Goal: Task Accomplishment & Management: Complete application form

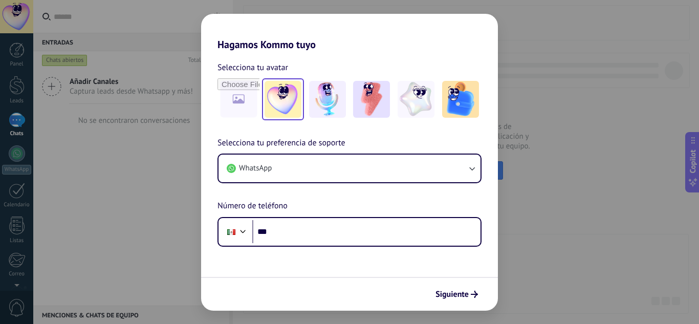
click at [267, 112] on img at bounding box center [283, 99] width 37 height 37
click at [336, 111] on img at bounding box center [327, 99] width 37 height 37
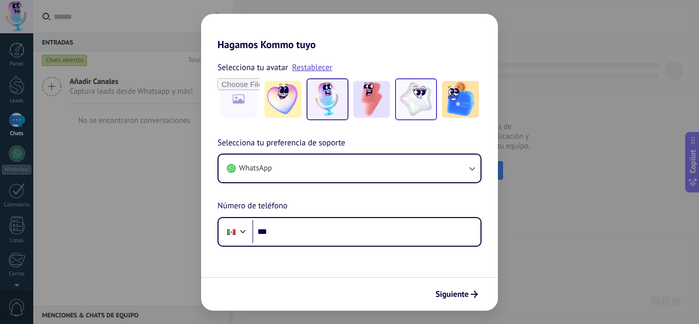
click at [411, 114] on img at bounding box center [416, 99] width 37 height 37
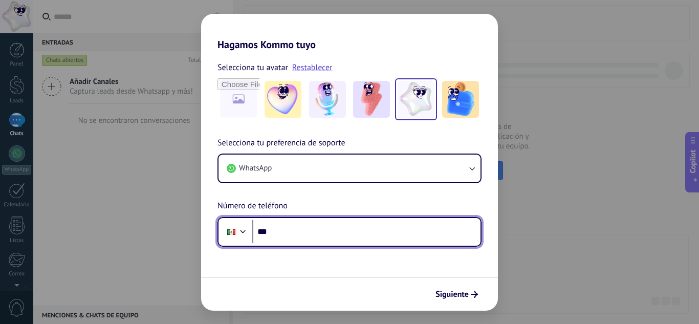
click at [331, 241] on input "***" at bounding box center [366, 232] width 228 height 24
type input "**********"
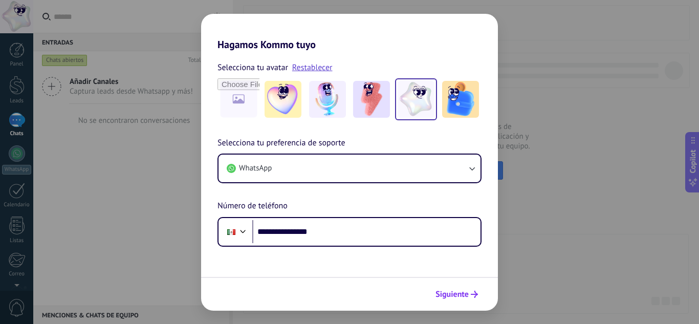
click at [450, 292] on span "Siguiente" at bounding box center [452, 294] width 33 height 7
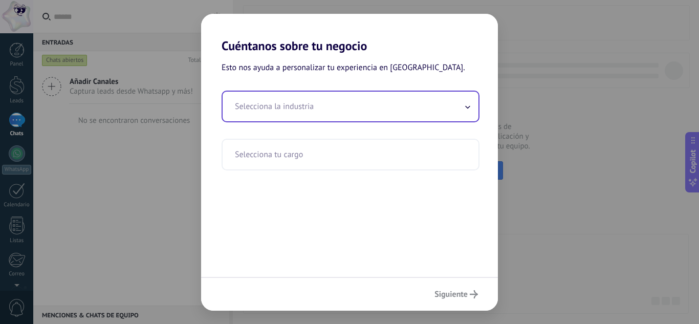
click at [343, 99] on input "text" at bounding box center [351, 107] width 256 height 30
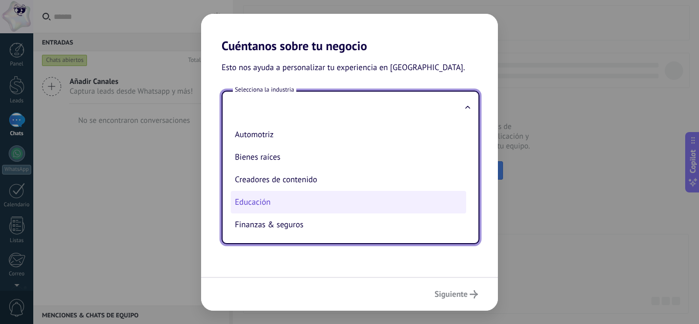
click at [266, 199] on li "Educación" at bounding box center [349, 202] width 236 height 23
type input "*********"
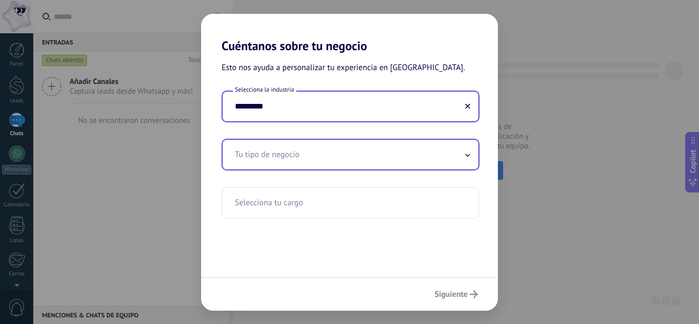
click at [271, 141] on input "text" at bounding box center [351, 155] width 256 height 30
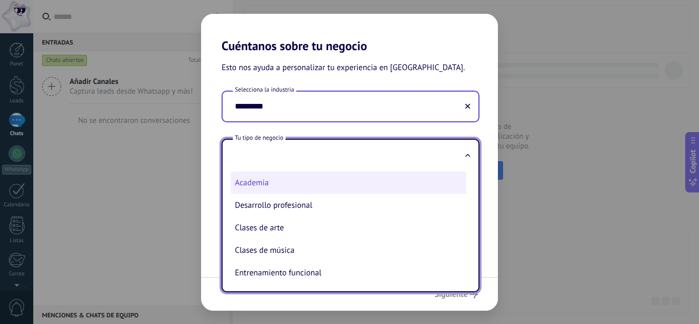
click at [255, 187] on li "Academia" at bounding box center [349, 183] width 236 height 23
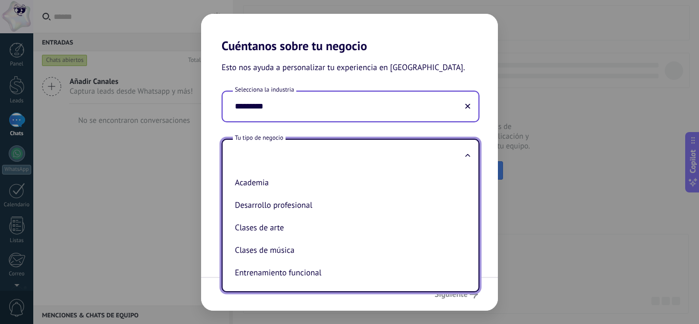
type input "********"
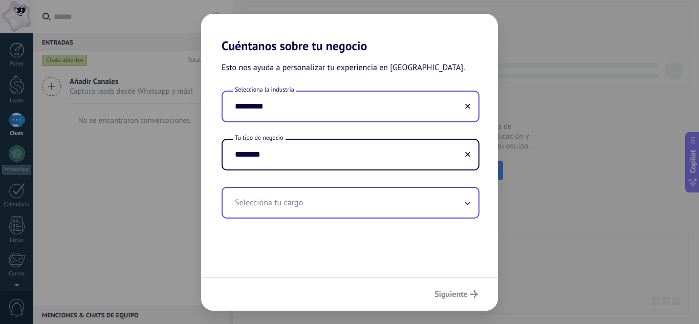
click at [261, 200] on input "text" at bounding box center [351, 203] width 256 height 30
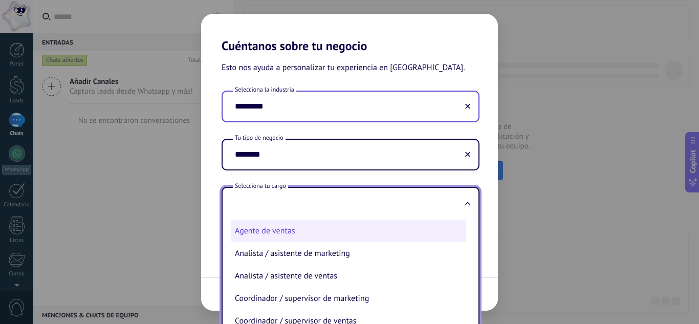
click at [282, 238] on li "Agente de ventas" at bounding box center [349, 231] width 236 height 23
type input "**********"
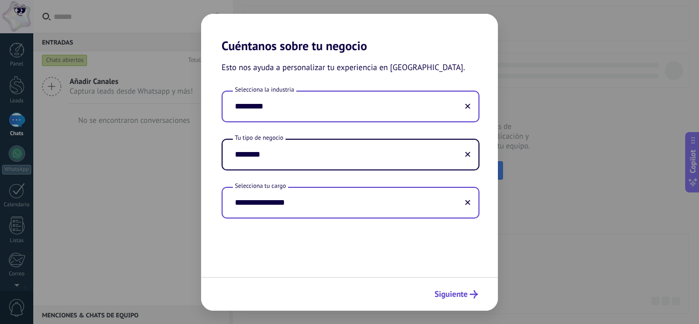
click at [442, 288] on button "Siguiente" at bounding box center [456, 294] width 53 height 17
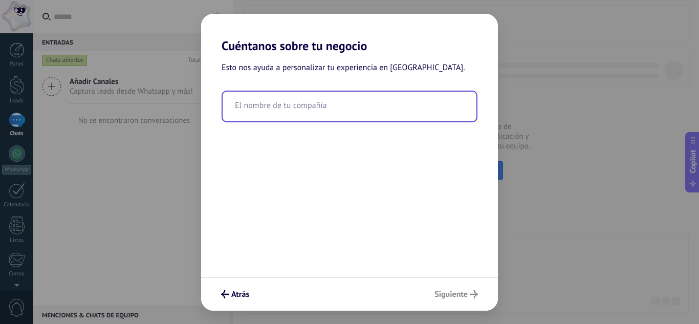
click at [319, 108] on input "text" at bounding box center [350, 107] width 254 height 30
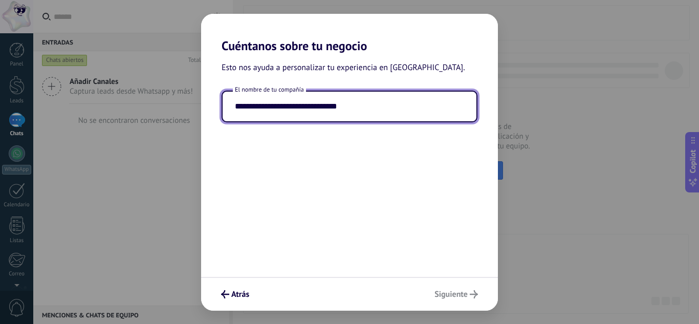
type input "**********"
click at [404, 244] on div "**********" at bounding box center [349, 165] width 297 height 224
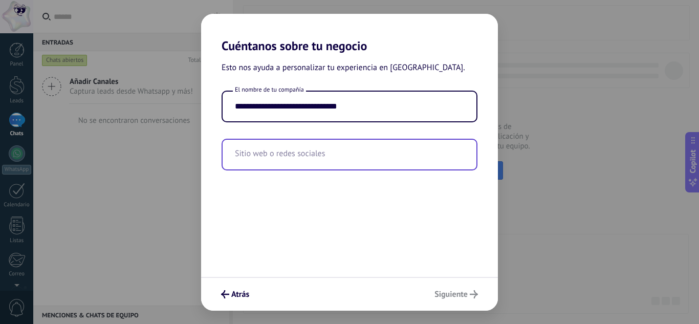
click at [341, 156] on input "text" at bounding box center [350, 155] width 254 height 30
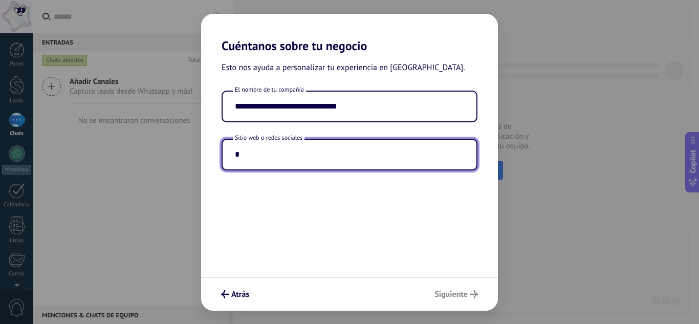
type input "*"
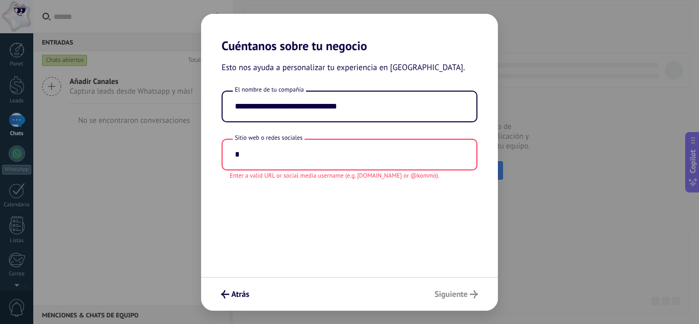
click at [419, 172] on div "**********" at bounding box center [349, 165] width 297 height 224
click at [425, 208] on div "**********" at bounding box center [349, 165] width 297 height 224
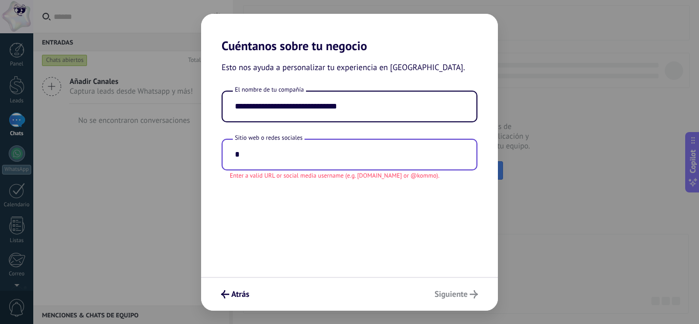
click at [379, 160] on input "*" at bounding box center [350, 155] width 254 height 30
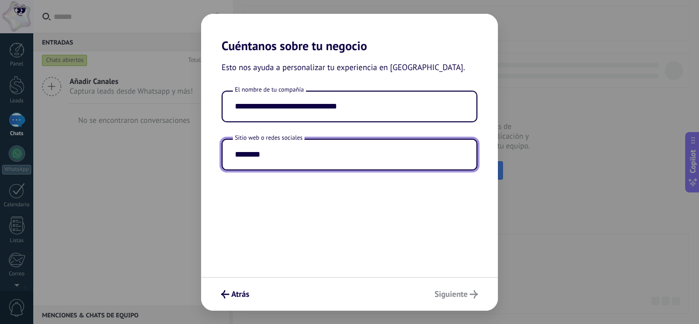
type input "*******"
click at [367, 203] on div "**********" at bounding box center [349, 165] width 297 height 224
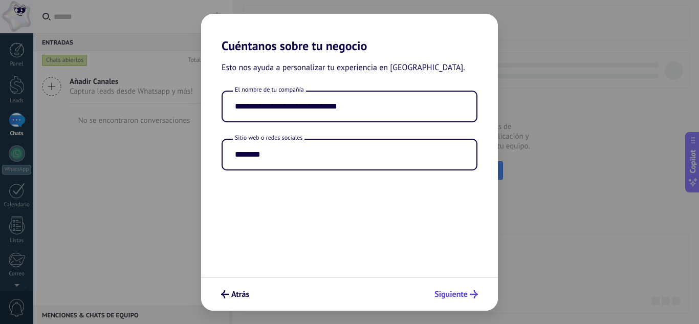
click at [475, 292] on use "submit" at bounding box center [474, 294] width 8 height 8
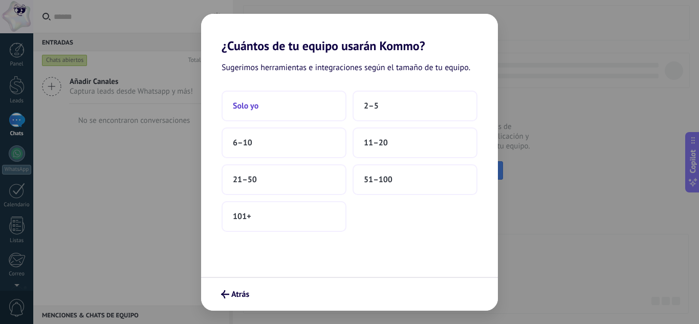
click at [273, 109] on button "Solo yo" at bounding box center [284, 106] width 125 height 31
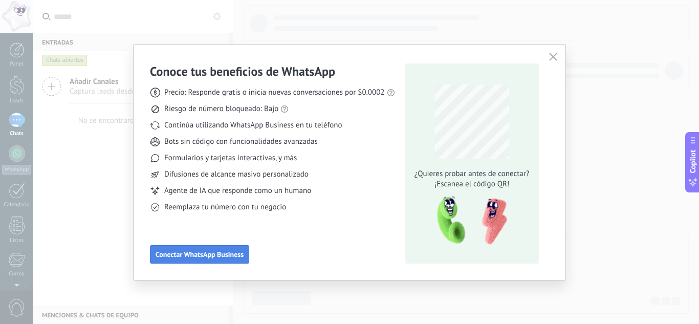
click at [230, 251] on span "Conectar WhatsApp Business" at bounding box center [200, 254] width 88 height 7
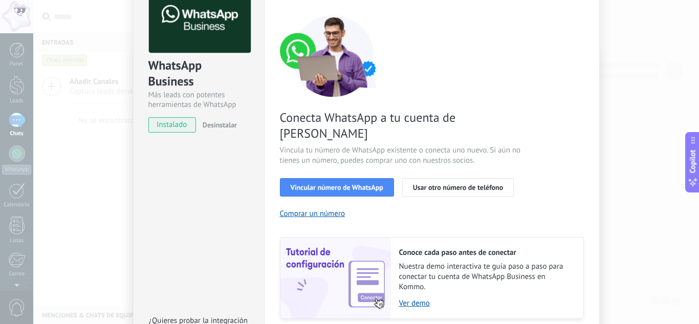
scroll to position [71, 0]
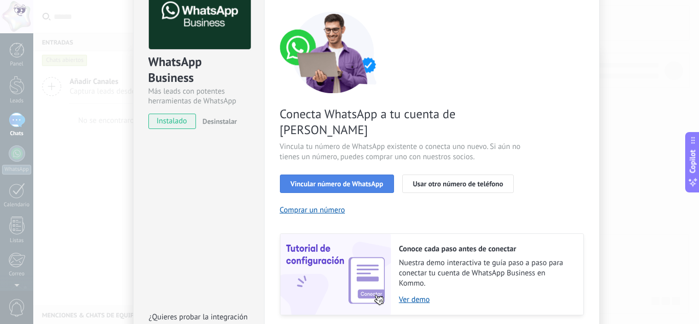
click at [358, 180] on span "Vincular número de WhatsApp" at bounding box center [337, 183] width 93 height 7
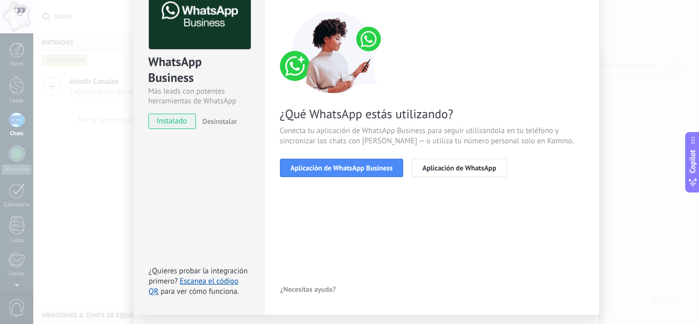
click at [358, 165] on span "Aplicación de WhatsApp Business" at bounding box center [342, 167] width 102 height 7
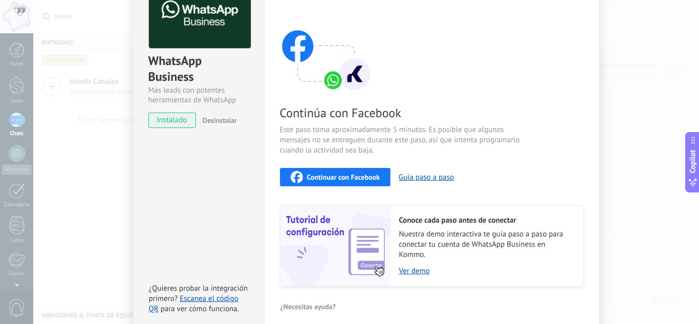
scroll to position [0, 0]
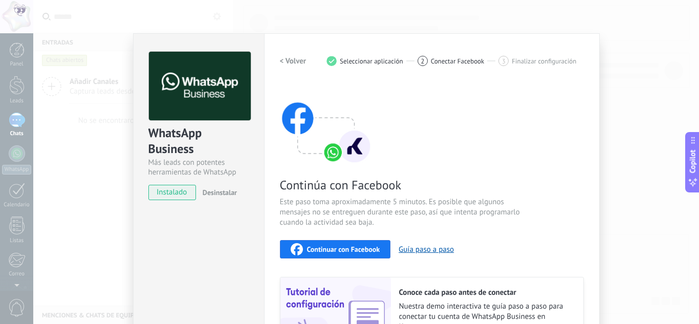
click at [187, 193] on span "instalado" at bounding box center [172, 192] width 47 height 15
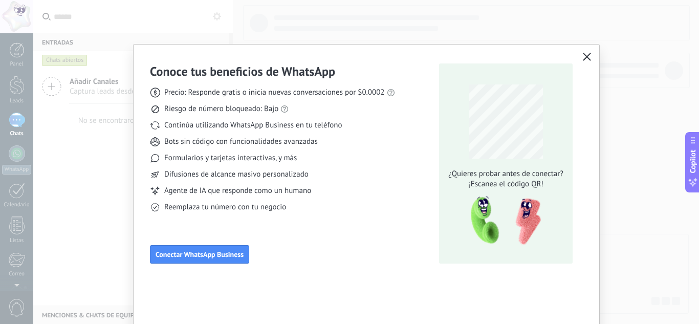
click at [587, 54] on button "button" at bounding box center [587, 57] width 13 height 14
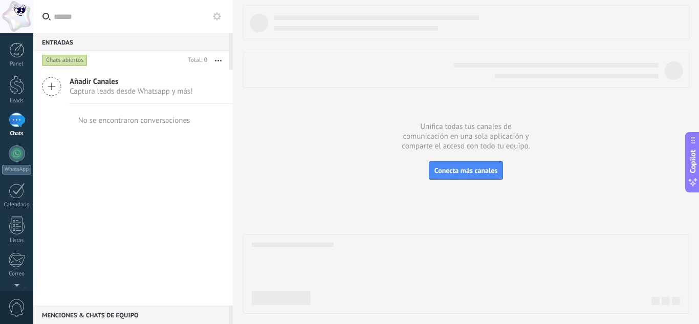
scroll to position [102, 0]
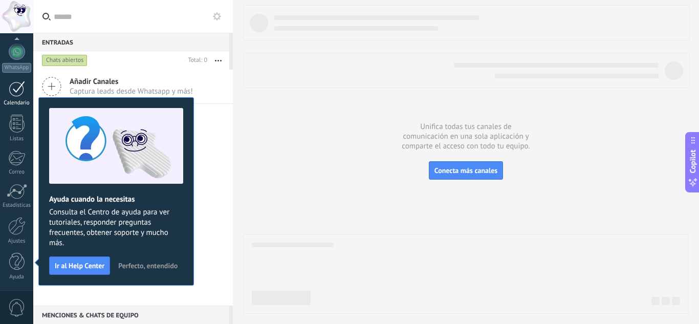
click at [10, 89] on div at bounding box center [17, 89] width 16 height 16
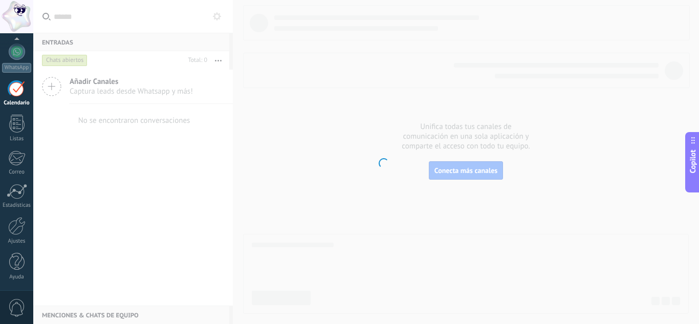
click at [16, 110] on div "Panel Leads Chats WhatsApp Clientes" at bounding box center [16, 116] width 33 height 350
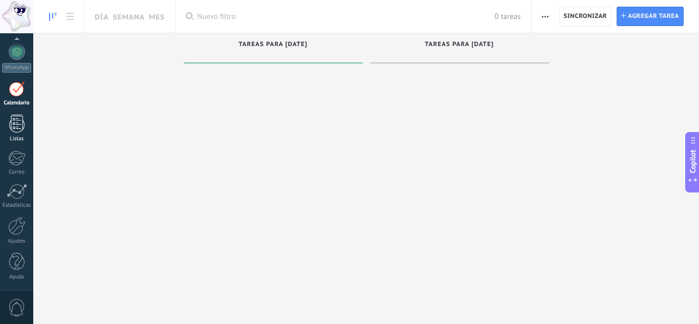
click at [16, 125] on div at bounding box center [16, 124] width 15 height 18
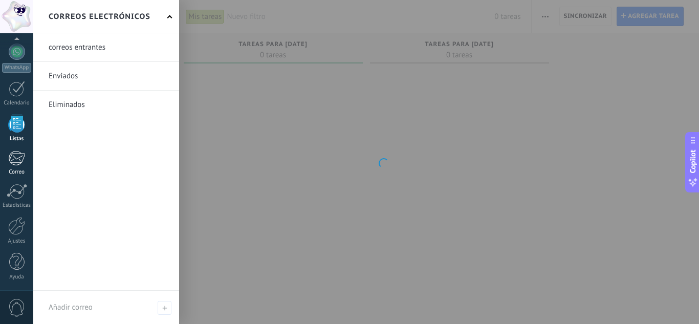
click at [15, 157] on div at bounding box center [16, 158] width 17 height 15
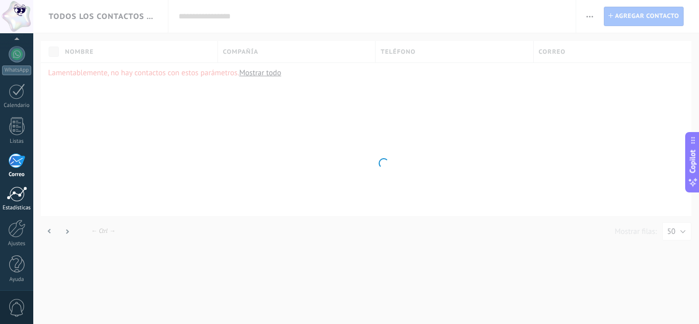
scroll to position [102, 0]
click at [20, 198] on div at bounding box center [17, 191] width 20 height 15
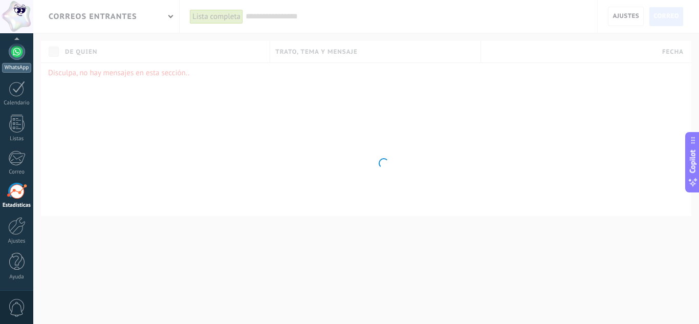
click at [23, 57] on div at bounding box center [17, 52] width 16 height 16
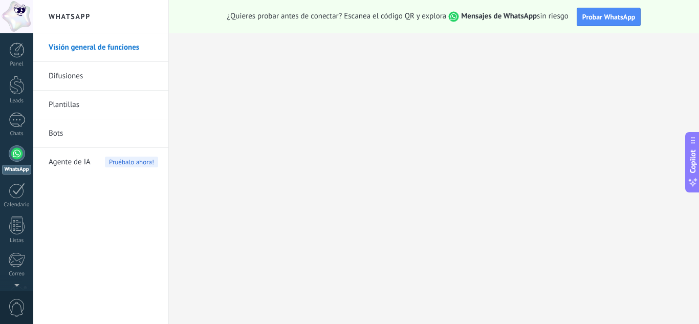
click at [114, 75] on link "Difusiones" at bounding box center [104, 76] width 110 height 29
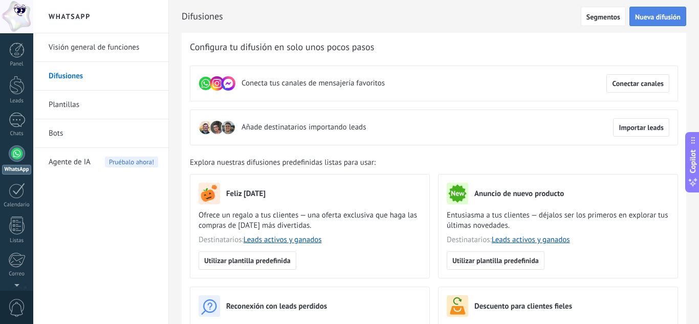
click at [636, 23] on button "Nueva difusión" at bounding box center [658, 16] width 57 height 19
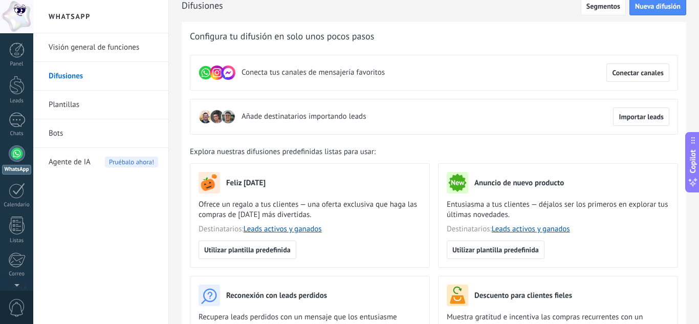
scroll to position [10, 0]
click at [21, 154] on div at bounding box center [17, 153] width 16 height 16
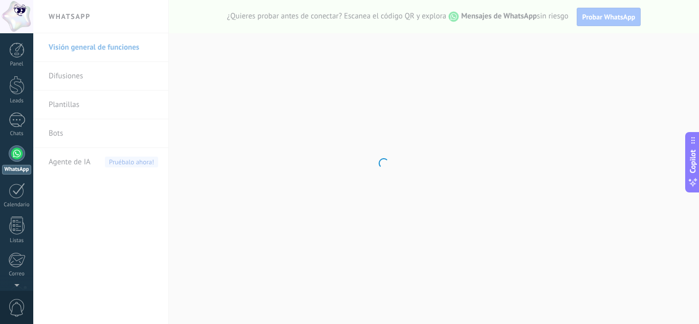
click at [111, 80] on body ".abecls-1,.abecls-2{fill-rule:evenodd}.abecls-2{fill:#fff} .abhcls-1{fill:none}…" at bounding box center [349, 162] width 699 height 324
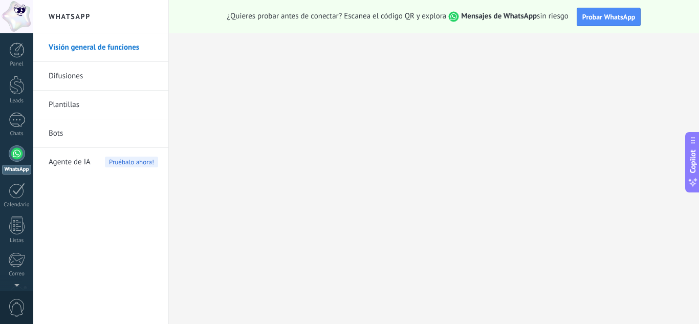
click at [576, 20] on div "¿Quieres probar antes de conectar? Escanea el código QR y explora Mensajes de W…" at bounding box center [434, 16] width 530 height 33
click at [585, 19] on span "Probar WhatsApp" at bounding box center [609, 16] width 53 height 9
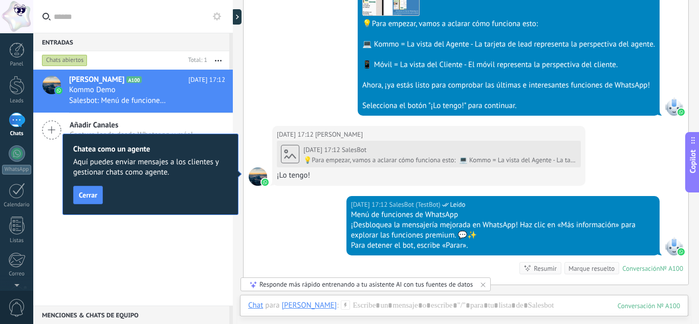
scroll to position [504, 0]
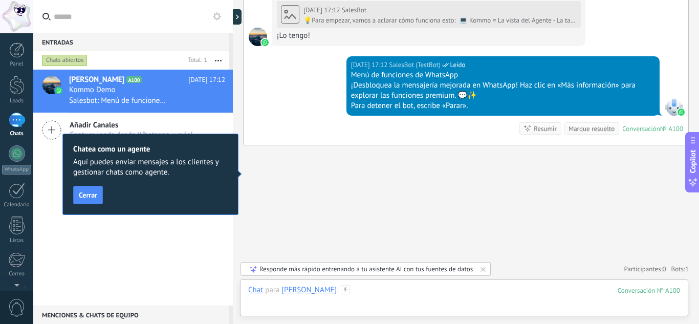
click at [371, 308] on div at bounding box center [464, 300] width 432 height 31
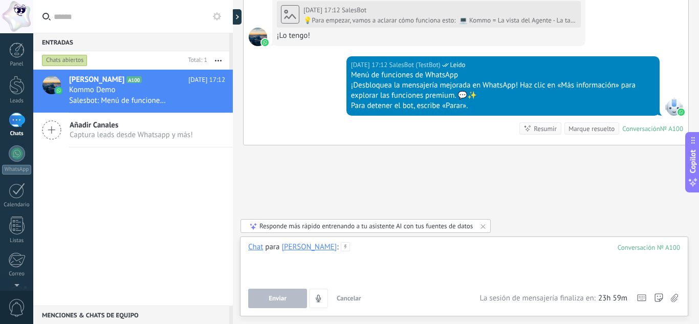
click at [352, 258] on div at bounding box center [464, 261] width 432 height 39
click at [311, 261] on div at bounding box center [464, 261] width 432 height 39
click at [377, 230] on div "Responde más rápido entrenando a tu asistente AI con tus fuentes de datos" at bounding box center [366, 226] width 250 height 14
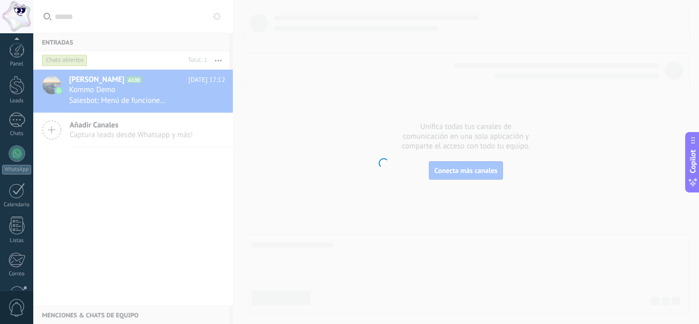
scroll to position [102, 0]
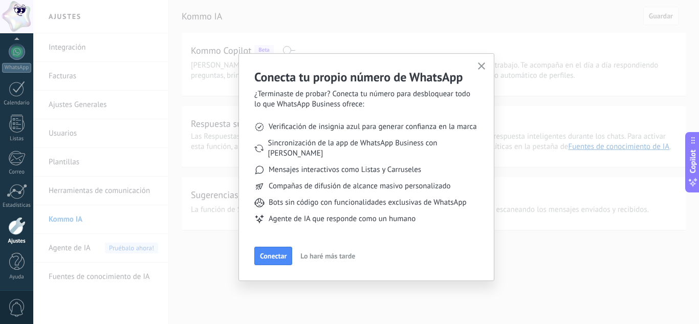
click at [486, 62] on button "button" at bounding box center [482, 67] width 13 height 14
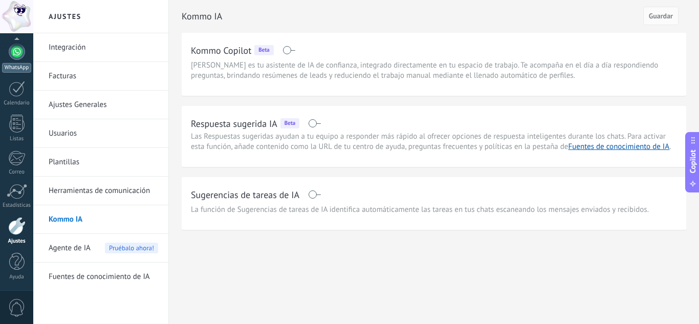
click at [22, 62] on link "WhatsApp" at bounding box center [16, 58] width 33 height 29
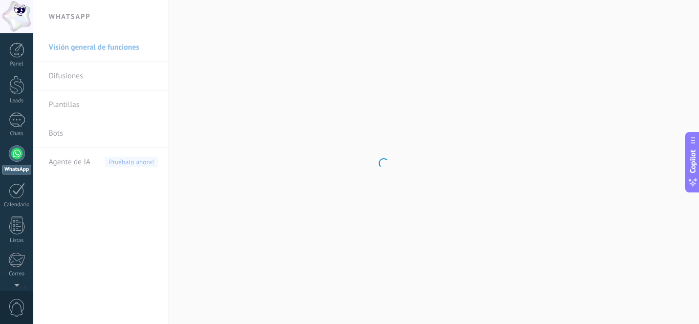
click at [59, 56] on body ".abecls-1,.abecls-2{fill-rule:evenodd}.abecls-2{fill:#fff} .abhcls-1{fill:none}…" at bounding box center [349, 162] width 699 height 324
click at [65, 75] on link "Difusiones" at bounding box center [104, 76] width 110 height 29
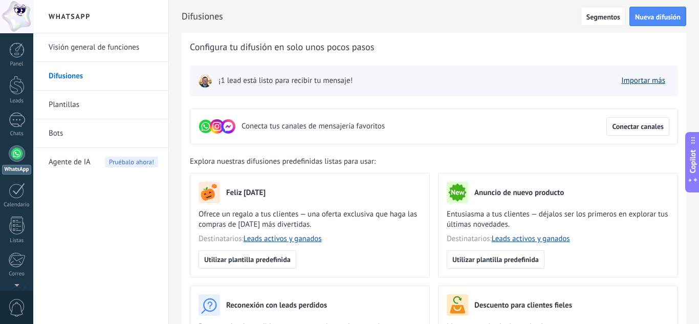
click at [635, 77] on link "Importar más" at bounding box center [644, 81] width 44 height 10
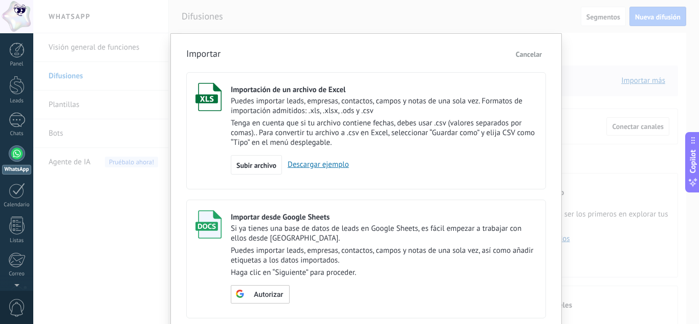
click at [535, 54] on span "Cancelar" at bounding box center [529, 54] width 26 height 9
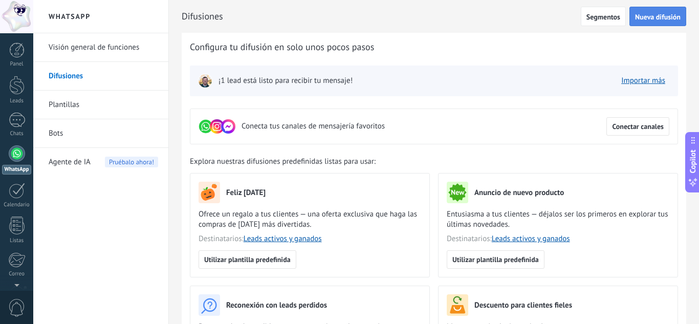
click at [651, 11] on button "Nueva difusión" at bounding box center [658, 16] width 57 height 19
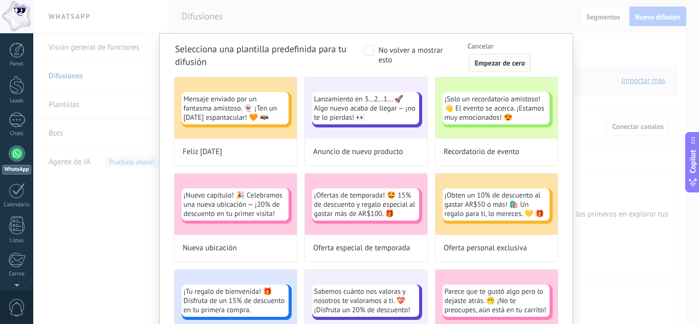
click at [517, 61] on span "Empezar de cero" at bounding box center [500, 62] width 51 height 7
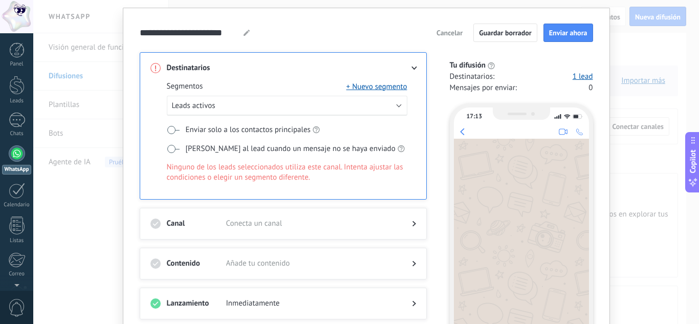
scroll to position [26, 0]
click at [198, 103] on span "Leads activos" at bounding box center [194, 105] width 44 height 10
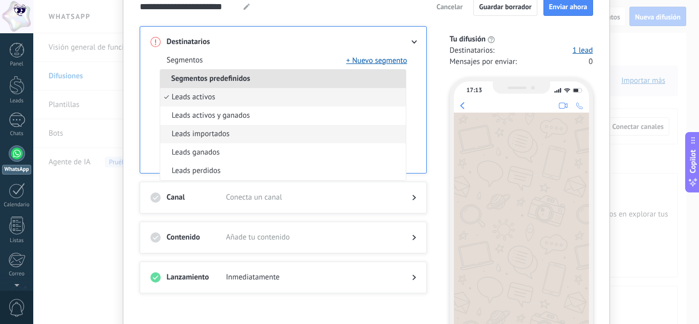
scroll to position [54, 0]
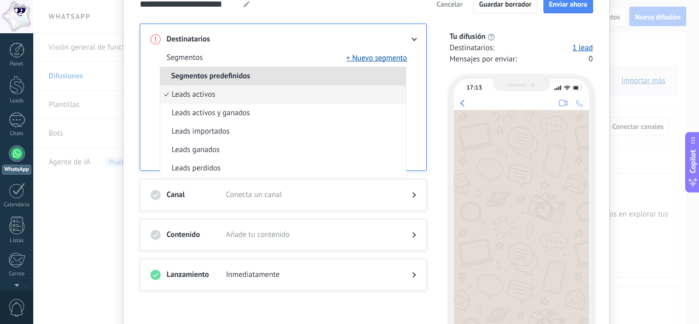
click at [147, 148] on div "Destinatarios Segmentos + Nuevo segmento Segmentos predefinidos Leads activos L…" at bounding box center [283, 97] width 287 height 147
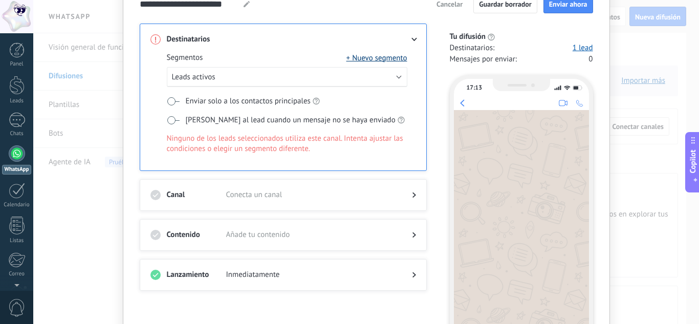
click at [367, 59] on button "+ Nuevo segmento" at bounding box center [377, 58] width 61 height 10
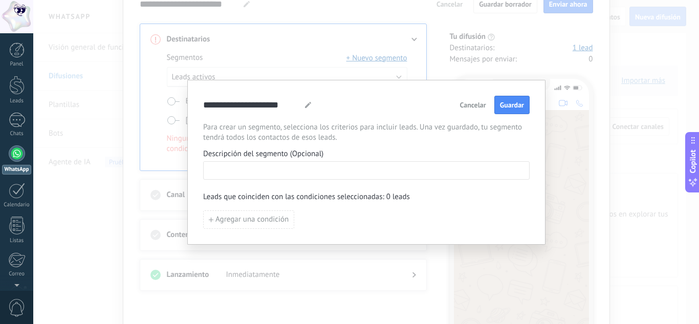
click at [281, 175] on input at bounding box center [367, 170] width 326 height 16
type input "*****"
click at [261, 217] on span "Agregar una condición" at bounding box center [252, 219] width 73 height 7
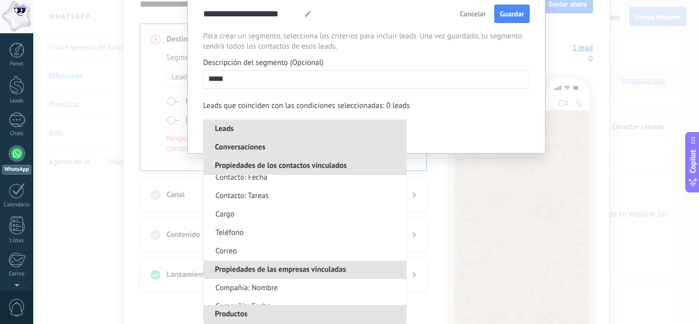
scroll to position [607, 0]
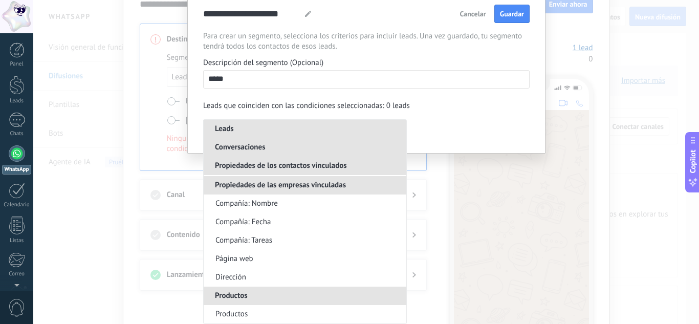
click at [314, 78] on input "*****" at bounding box center [367, 79] width 326 height 16
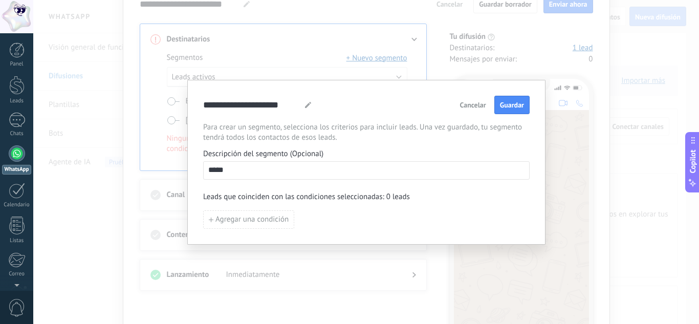
click at [466, 104] on span "Cancelar" at bounding box center [473, 104] width 26 height 7
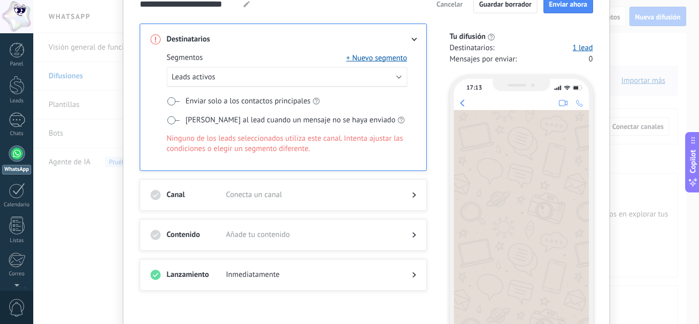
click at [169, 120] on span at bounding box center [173, 120] width 13 height 8
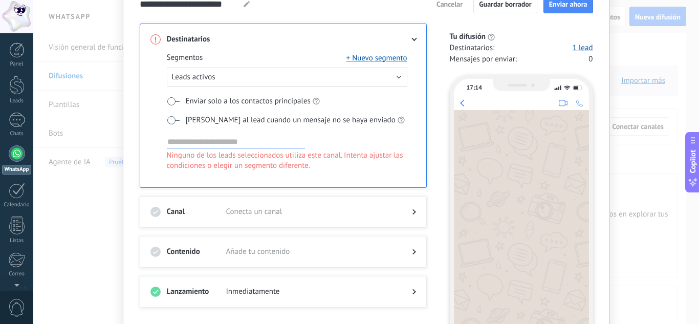
click at [168, 116] on span at bounding box center [173, 120] width 13 height 8
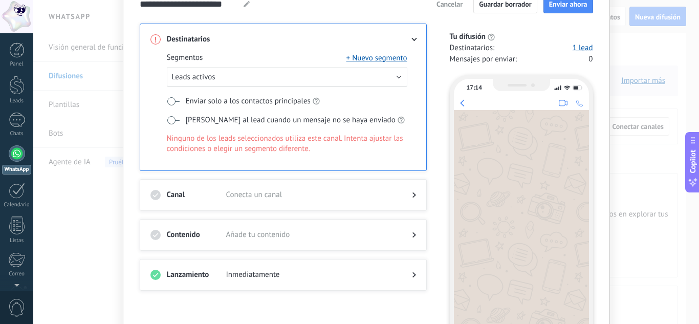
click at [167, 96] on label "Enviar solo a los contactos principales" at bounding box center [243, 101] width 153 height 11
click at [167, 98] on span at bounding box center [173, 101] width 13 height 8
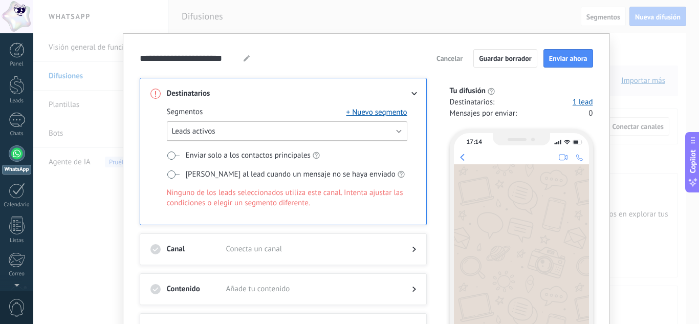
click at [257, 123] on button "Leads activos" at bounding box center [287, 131] width 241 height 20
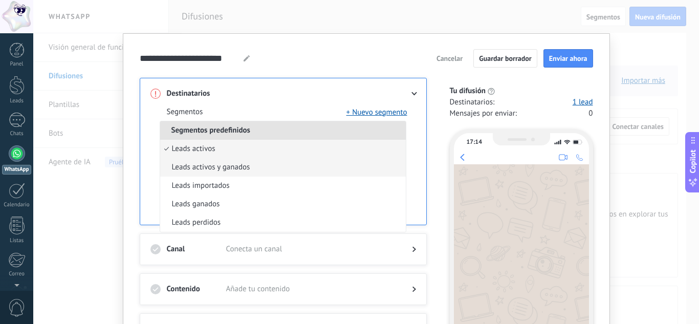
click at [222, 169] on span "Leads activos y ganados" at bounding box center [211, 167] width 78 height 10
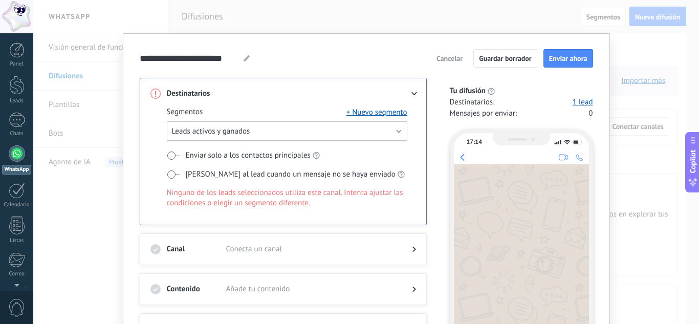
click at [267, 138] on button "Leads activos y ganados" at bounding box center [287, 131] width 241 height 20
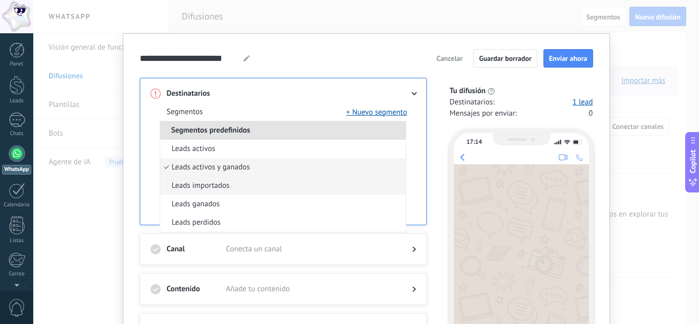
click at [242, 183] on li "Leads importados" at bounding box center [283, 186] width 246 height 18
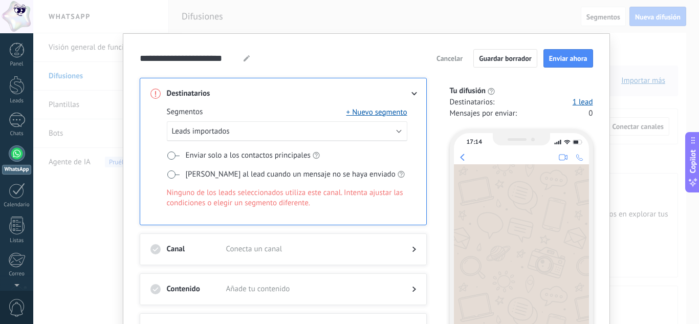
click at [256, 119] on div "Segmentos + Nuevo segmento Leads importados Enviar solo a los contactos princip…" at bounding box center [287, 165] width 241 height 116
click at [258, 133] on button "Leads importados" at bounding box center [287, 131] width 241 height 20
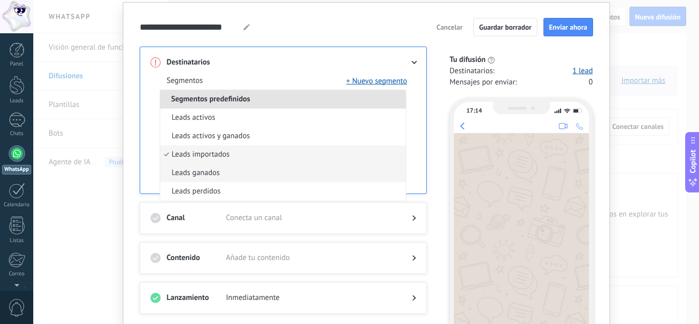
scroll to position [32, 0]
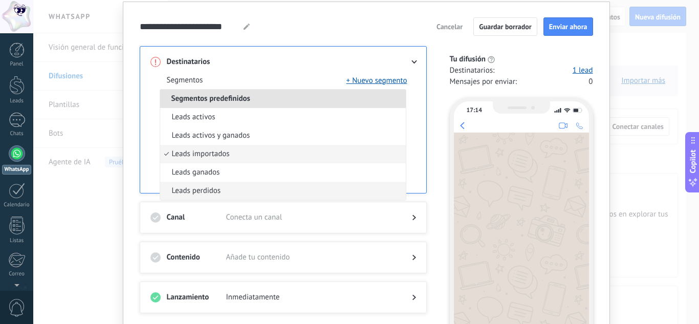
click at [218, 190] on span "Leads perdidos" at bounding box center [196, 191] width 49 height 10
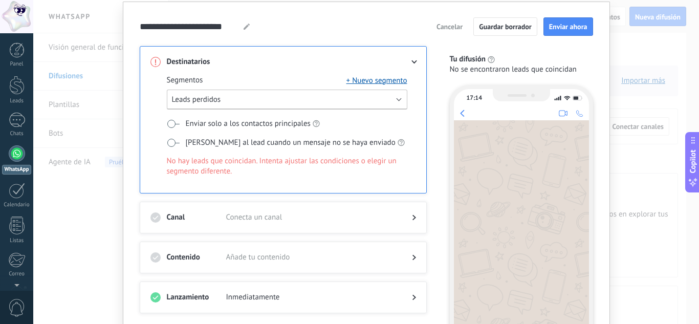
click at [212, 97] on span "Leads perdidos" at bounding box center [196, 100] width 49 height 10
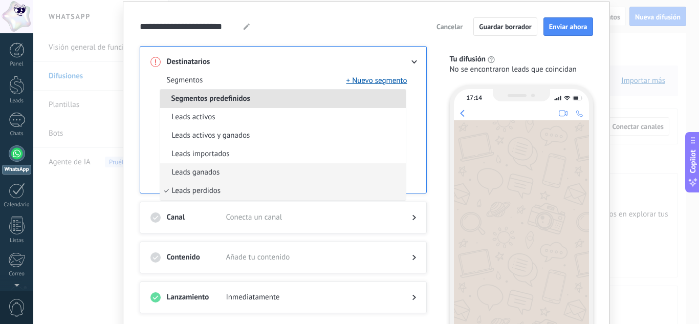
click at [232, 176] on li "Leads ganados" at bounding box center [283, 172] width 246 height 18
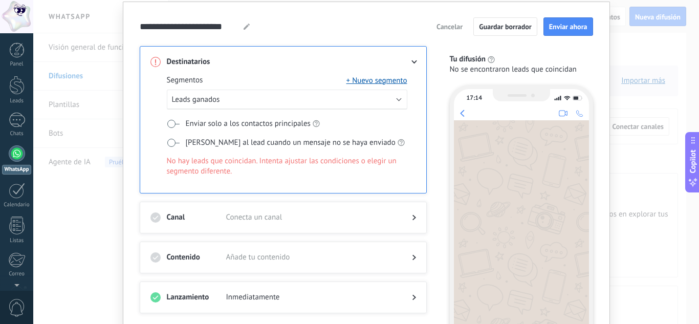
click at [172, 134] on div "Segmentos + Nuevo segmento Leads ganados Enviar solo a los contactos principale…" at bounding box center [287, 133] width 241 height 116
click at [169, 140] on span at bounding box center [173, 143] width 13 height 8
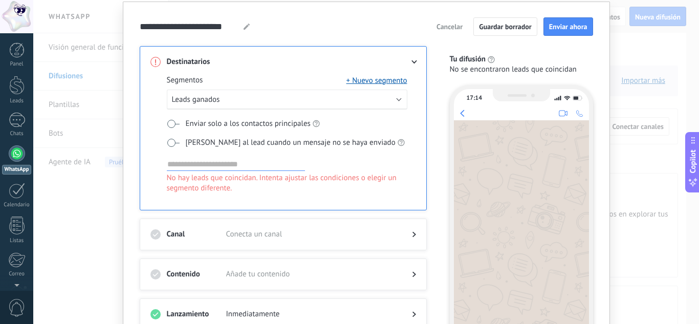
click at [169, 140] on span at bounding box center [173, 143] width 13 height 8
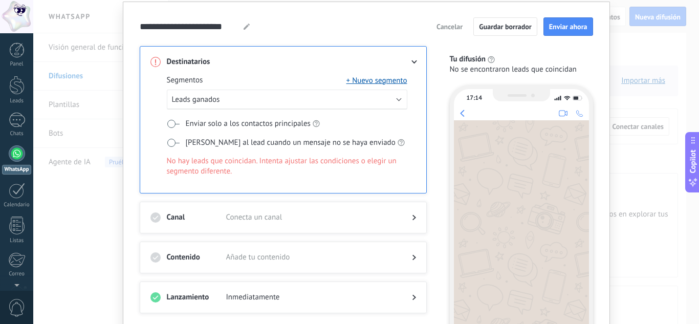
click at [161, 121] on div "Segmentos + Nuevo segmento Leads ganados Enviar solo a los contactos principale…" at bounding box center [284, 130] width 266 height 126
click at [167, 121] on span at bounding box center [173, 124] width 13 height 8
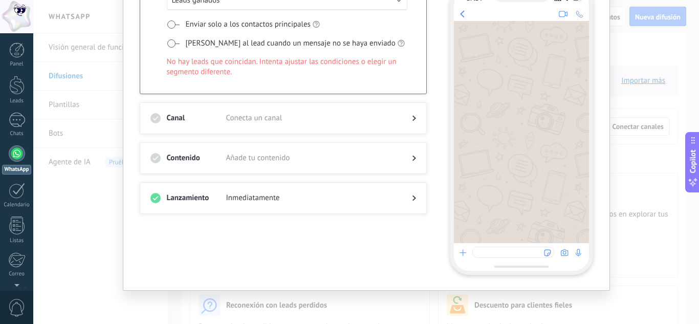
scroll to position [0, 0]
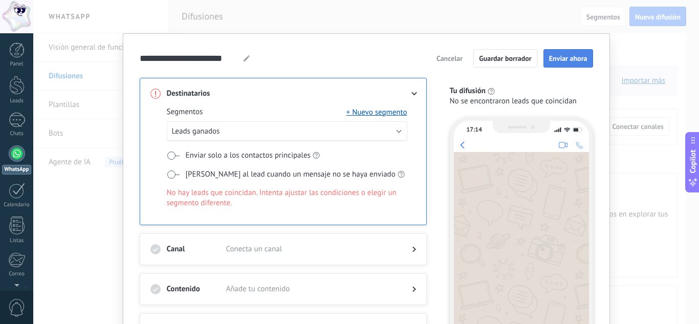
click at [571, 65] on button "Enviar ahora" at bounding box center [569, 58] width 50 height 18
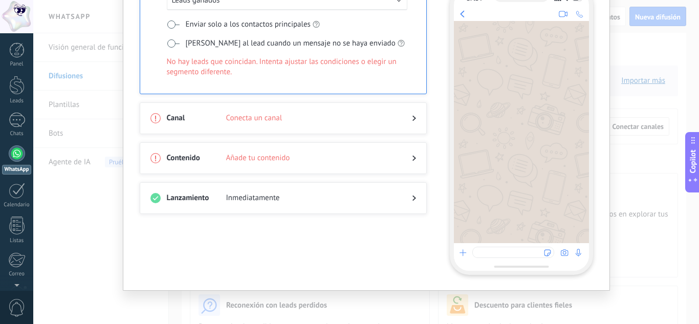
click at [488, 263] on div at bounding box center [521, 257] width 135 height 28
click at [485, 255] on div at bounding box center [514, 252] width 82 height 11
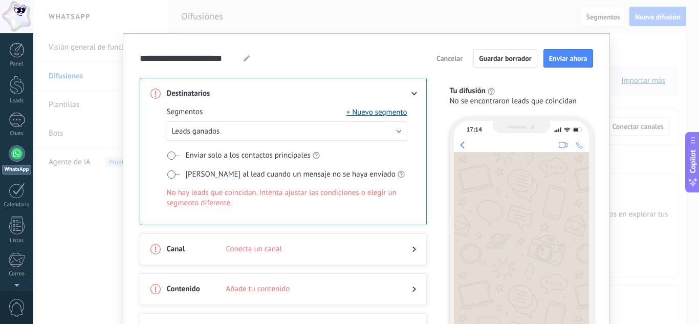
click at [240, 59] on div at bounding box center [246, 58] width 13 height 6
drag, startPoint x: 133, startPoint y: 39, endPoint x: 220, endPoint y: 49, distance: 87.5
click at [221, 51] on div "**********" at bounding box center [367, 58] width 454 height 18
click at [228, 60] on input "**********" at bounding box center [188, 58] width 96 height 12
click at [230, 60] on input "**********" at bounding box center [188, 58] width 96 height 12
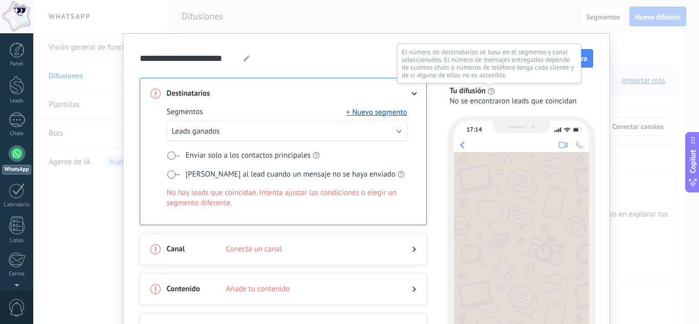
click at [488, 91] on icon at bounding box center [491, 92] width 7 height 8
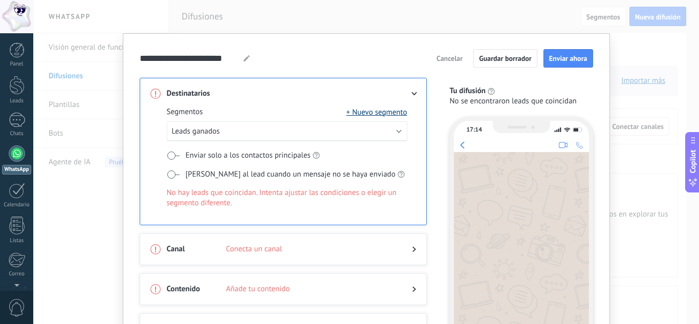
click at [385, 111] on button "+ Nuevo segmento" at bounding box center [377, 112] width 61 height 10
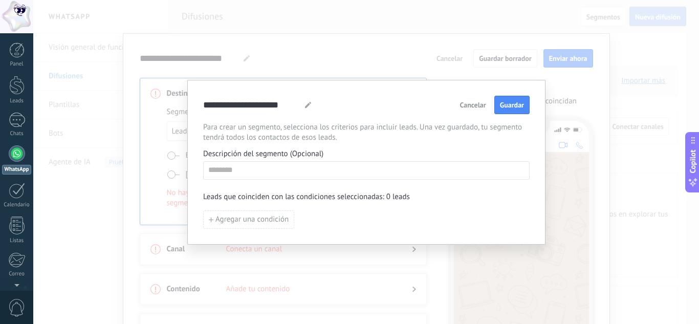
click at [247, 160] on div "**********" at bounding box center [366, 162] width 327 height 133
click at [247, 169] on input at bounding box center [367, 170] width 326 height 16
type input "*"
type input "**********"
click at [282, 216] on span "Agregar una condición" at bounding box center [252, 219] width 73 height 7
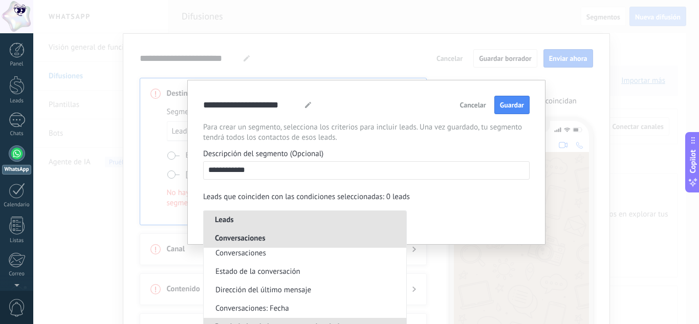
scroll to position [607, 0]
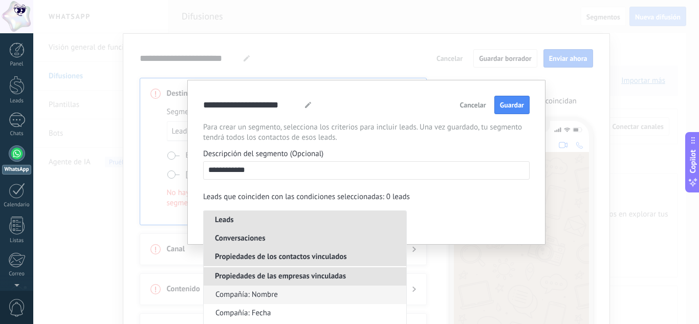
click at [255, 288] on li "Compañía: Nombre" at bounding box center [305, 295] width 203 height 18
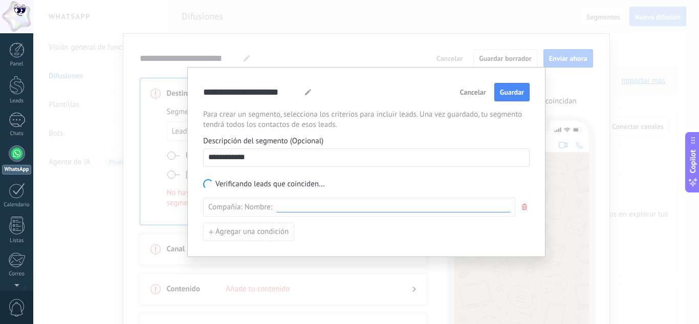
click at [360, 209] on input at bounding box center [393, 207] width 234 height 10
type input "******"
click at [238, 222] on div "**********" at bounding box center [366, 162] width 327 height 158
click at [237, 212] on div "Compañía: Nombre : ******" at bounding box center [359, 207] width 312 height 19
click at [246, 240] on button "Agregar una condición" at bounding box center [248, 232] width 91 height 18
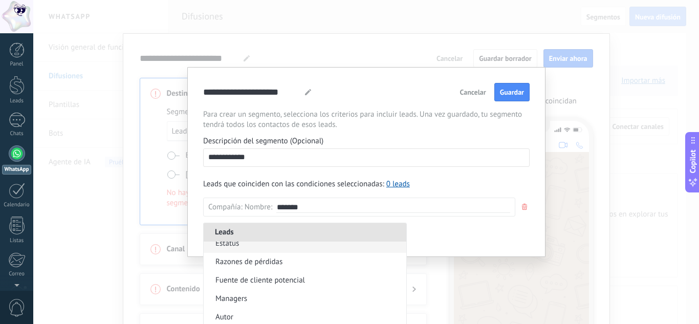
scroll to position [45, 0]
click at [433, 169] on div "**********" at bounding box center [366, 162] width 327 height 158
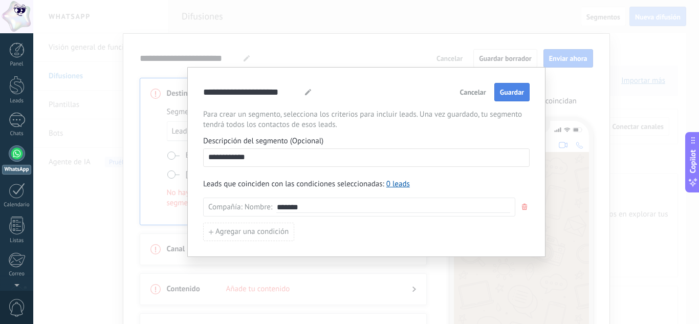
click at [504, 91] on span "Guardar" at bounding box center [512, 92] width 24 height 7
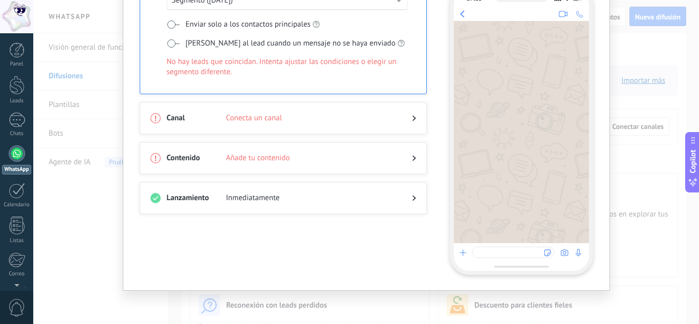
scroll to position [0, 0]
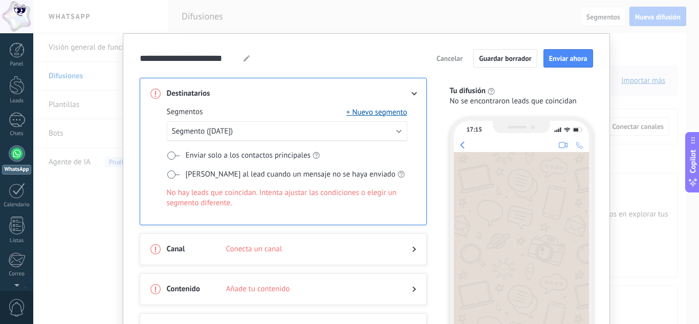
click at [413, 291] on icon at bounding box center [415, 289] width 4 height 6
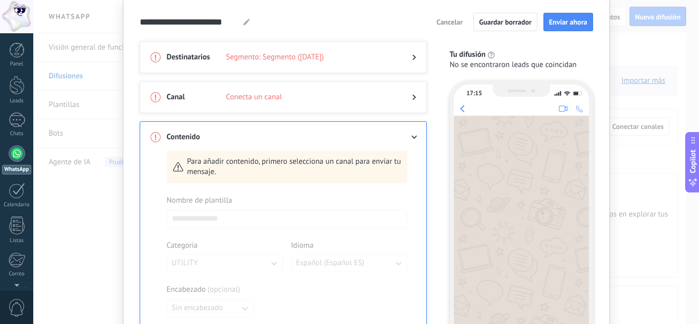
scroll to position [37, 0]
click at [230, 189] on div "Para añadir contenido, primero selecciona un canal para enviar tu mensaje. Nomb…" at bounding box center [287, 326] width 241 height 352
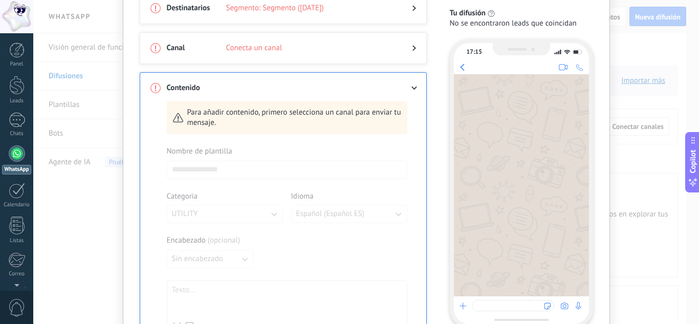
scroll to position [87, 0]
click at [172, 171] on div at bounding box center [287, 285] width 241 height 280
click at [175, 141] on div "Para añadir contenido, primero selecciona un canal para enviar tu mensaje. Nomb…" at bounding box center [287, 276] width 241 height 352
click at [184, 188] on div at bounding box center [287, 285] width 241 height 280
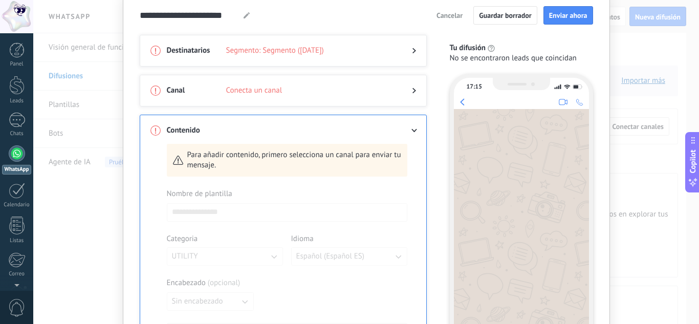
scroll to position [42, 0]
click at [229, 82] on div "Canal Conecta un canal" at bounding box center [283, 92] width 287 height 32
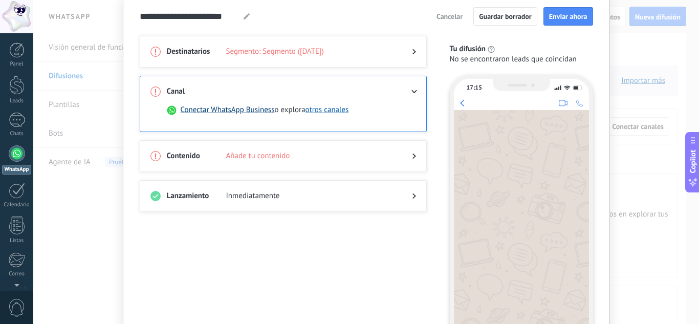
click at [256, 111] on button "Conectar WhatsApp Business" at bounding box center [228, 110] width 94 height 10
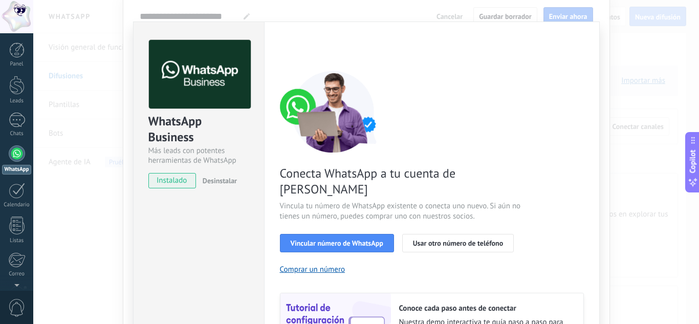
scroll to position [14, 0]
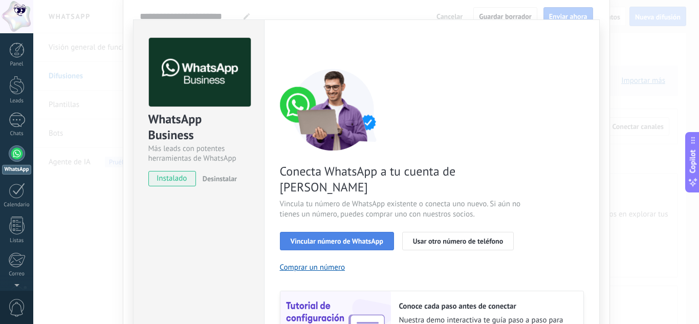
click at [341, 238] on span "Vincular número de WhatsApp" at bounding box center [337, 241] width 93 height 7
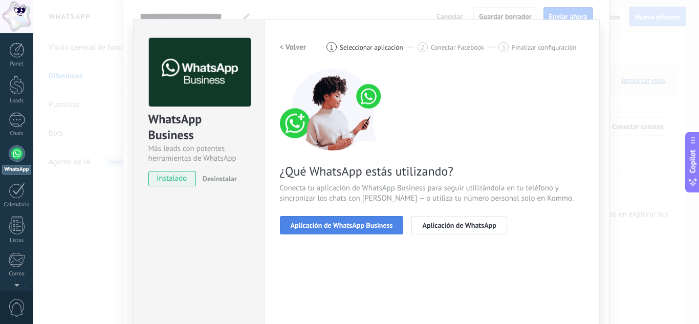
click at [364, 233] on button "Aplicación de WhatsApp Business" at bounding box center [342, 225] width 124 height 18
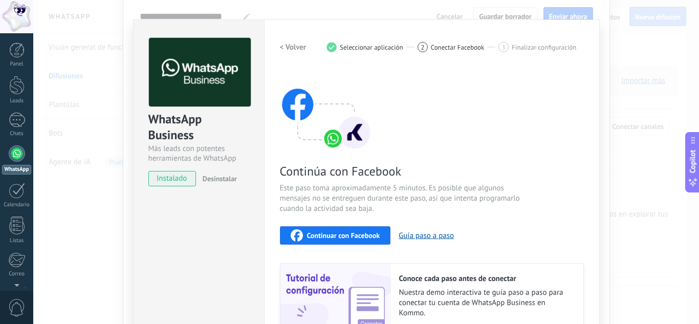
click at [364, 233] on span "Continuar con Facebook" at bounding box center [343, 235] width 73 height 7
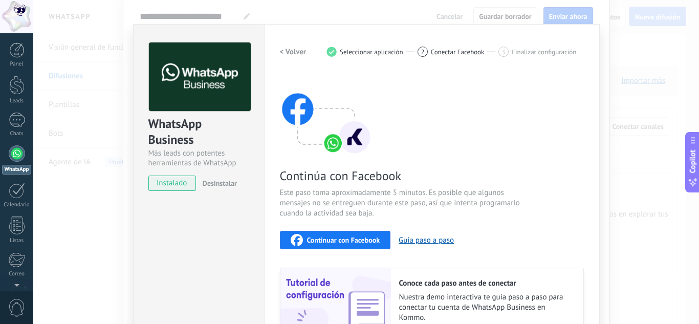
scroll to position [0, 0]
